Goal: Information Seeking & Learning: Learn about a topic

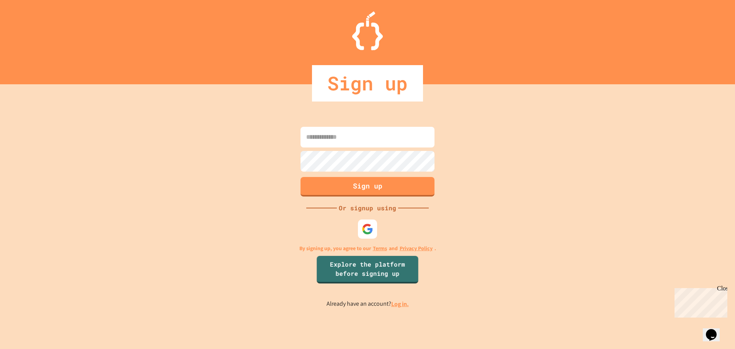
drag, startPoint x: 370, startPoint y: 287, endPoint x: 366, endPoint y: 272, distance: 14.7
click at [368, 287] on div "Sign up Or signup using By signing up, you agree to our Terms and Privacy Polic…" at bounding box center [367, 216] width 735 height 264
click at [366, 272] on link "Explore the platform before signing up" at bounding box center [366, 269] width 101 height 28
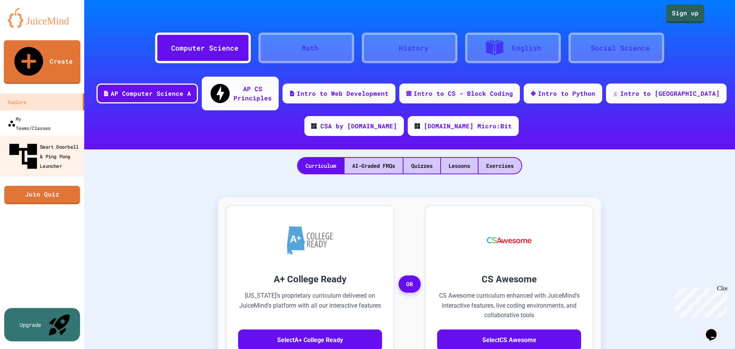
click at [49, 140] on div "Smart Doorbell & Ping Pong Launcher" at bounding box center [45, 156] width 76 height 33
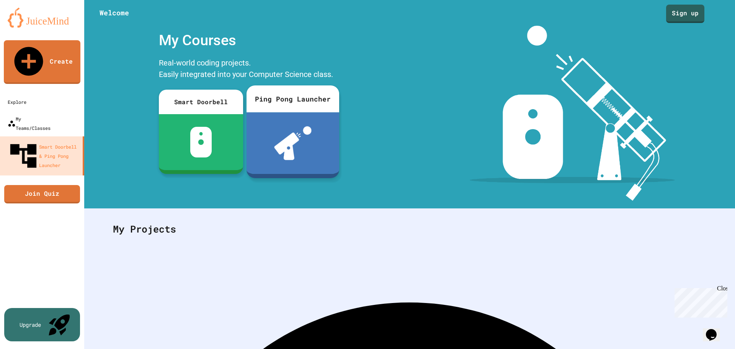
click at [268, 142] on div at bounding box center [292, 143] width 93 height 62
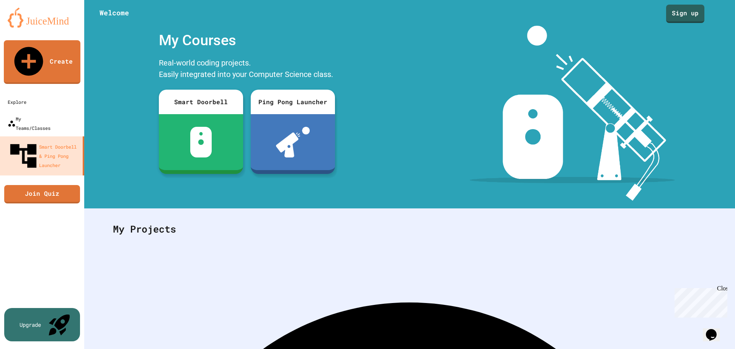
scroll to position [38, 0]
click at [52, 51] on link "Create" at bounding box center [42, 61] width 76 height 46
click at [41, 53] on link "Create" at bounding box center [42, 61] width 78 height 45
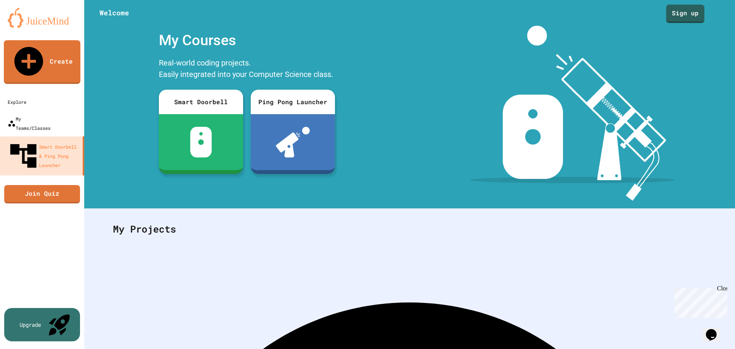
click at [26, 97] on div "Explore" at bounding box center [16, 101] width 19 height 9
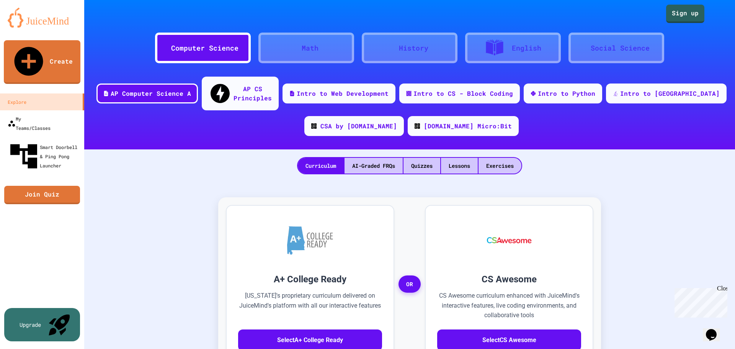
click at [294, 48] on icon at bounding box center [294, 48] width 0 height 0
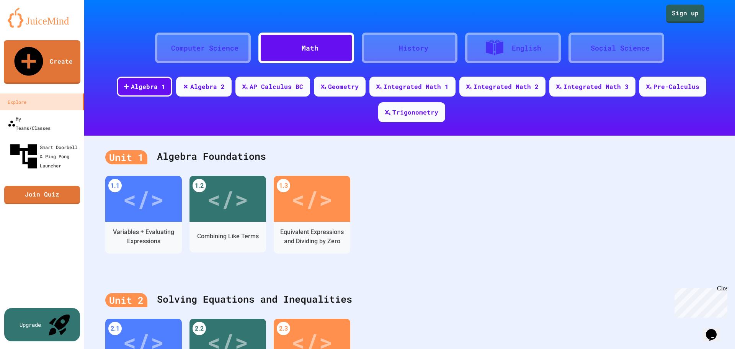
click at [406, 52] on div "History" at bounding box center [413, 48] width 29 height 10
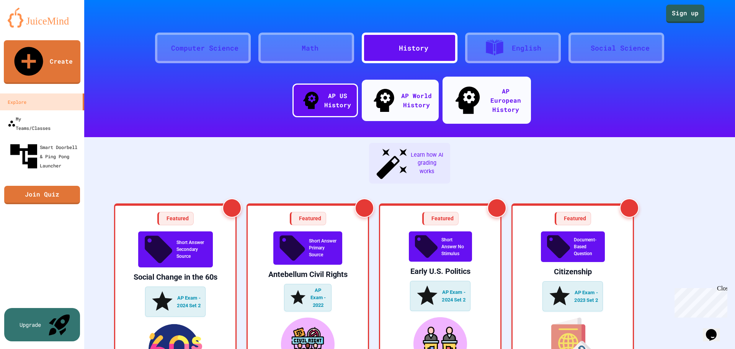
click at [500, 51] on icon at bounding box center [494, 47] width 17 height 16
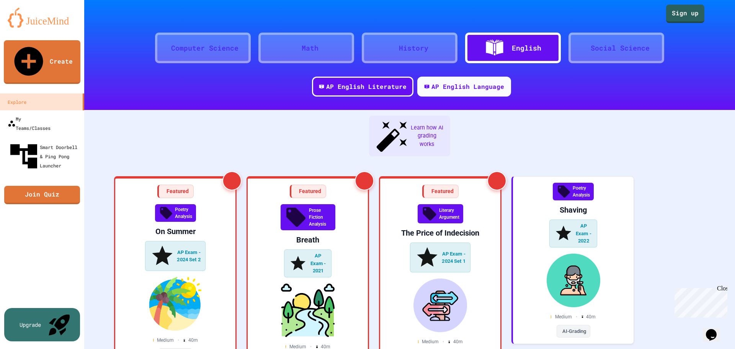
click at [556, 46] on div "English" at bounding box center [513, 48] width 96 height 31
click at [641, 50] on div "Social Science" at bounding box center [619, 48] width 59 height 10
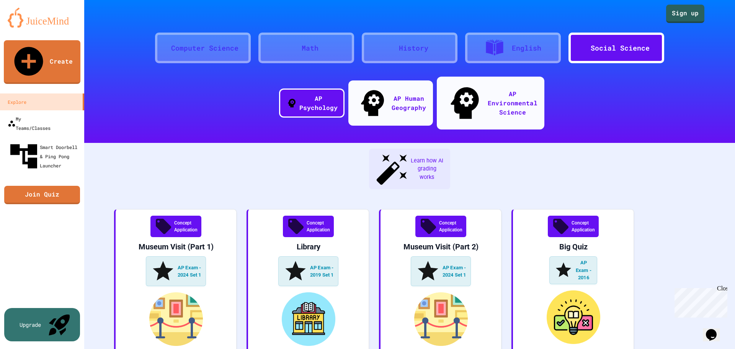
click at [210, 46] on div "Computer Science" at bounding box center [204, 48] width 67 height 10
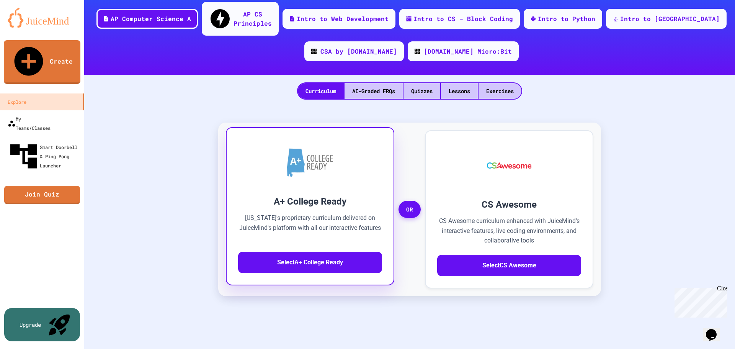
scroll to position [77, 0]
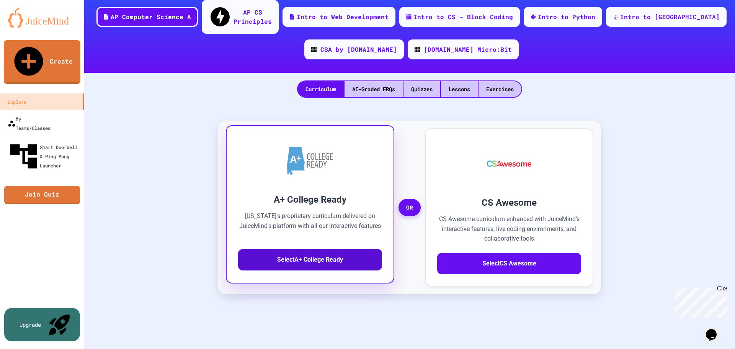
click at [347, 249] on button "Select A+ College Ready" at bounding box center [310, 259] width 144 height 21
